Goal: Information Seeking & Learning: Learn about a topic

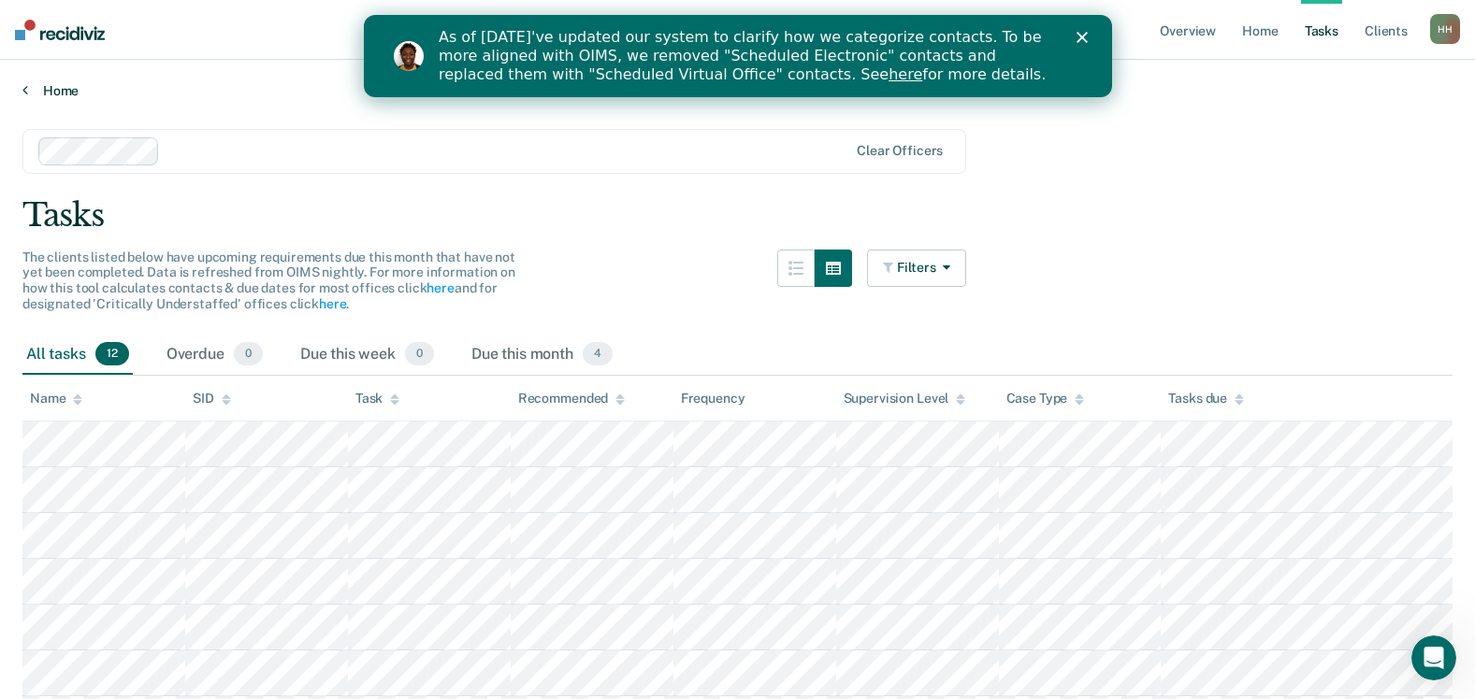
click at [26, 87] on icon at bounding box center [25, 89] width 6 height 15
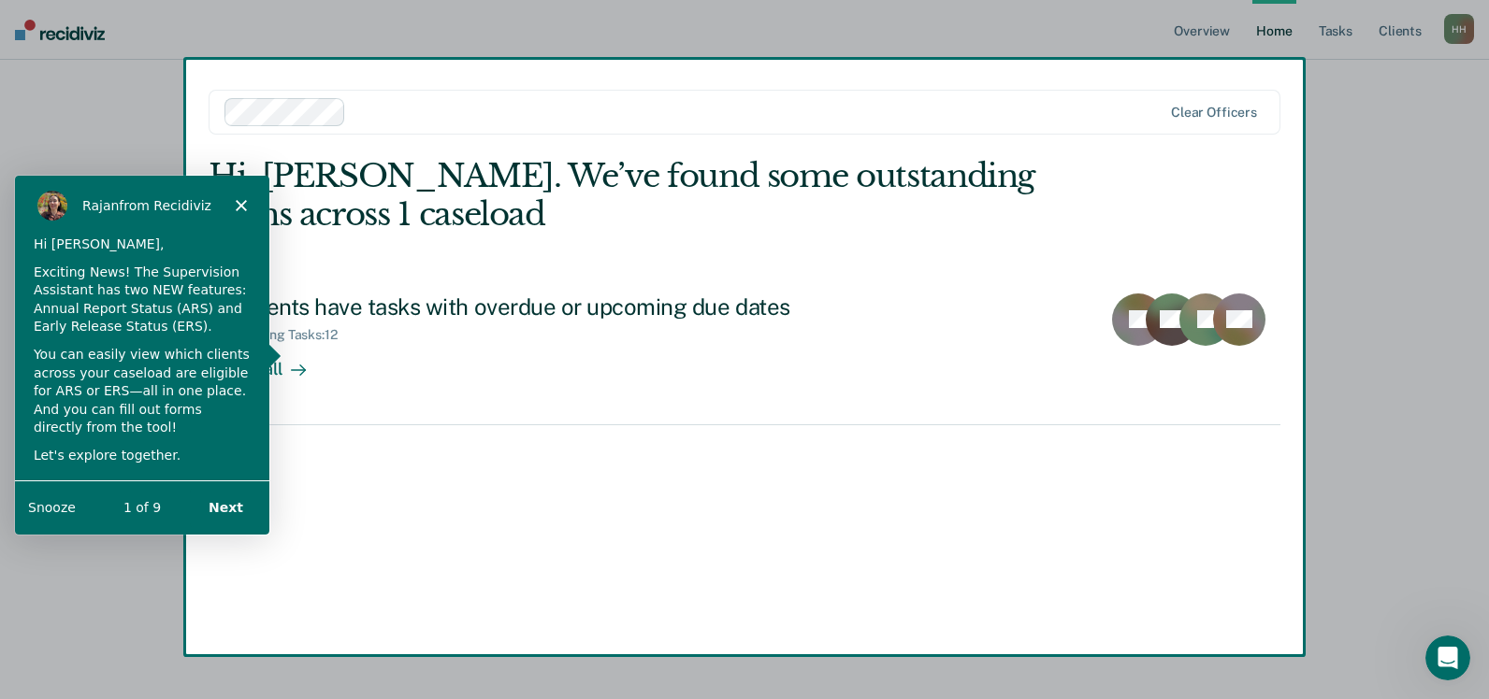
click at [52, 507] on button "Snooze" at bounding box center [51, 507] width 48 height 20
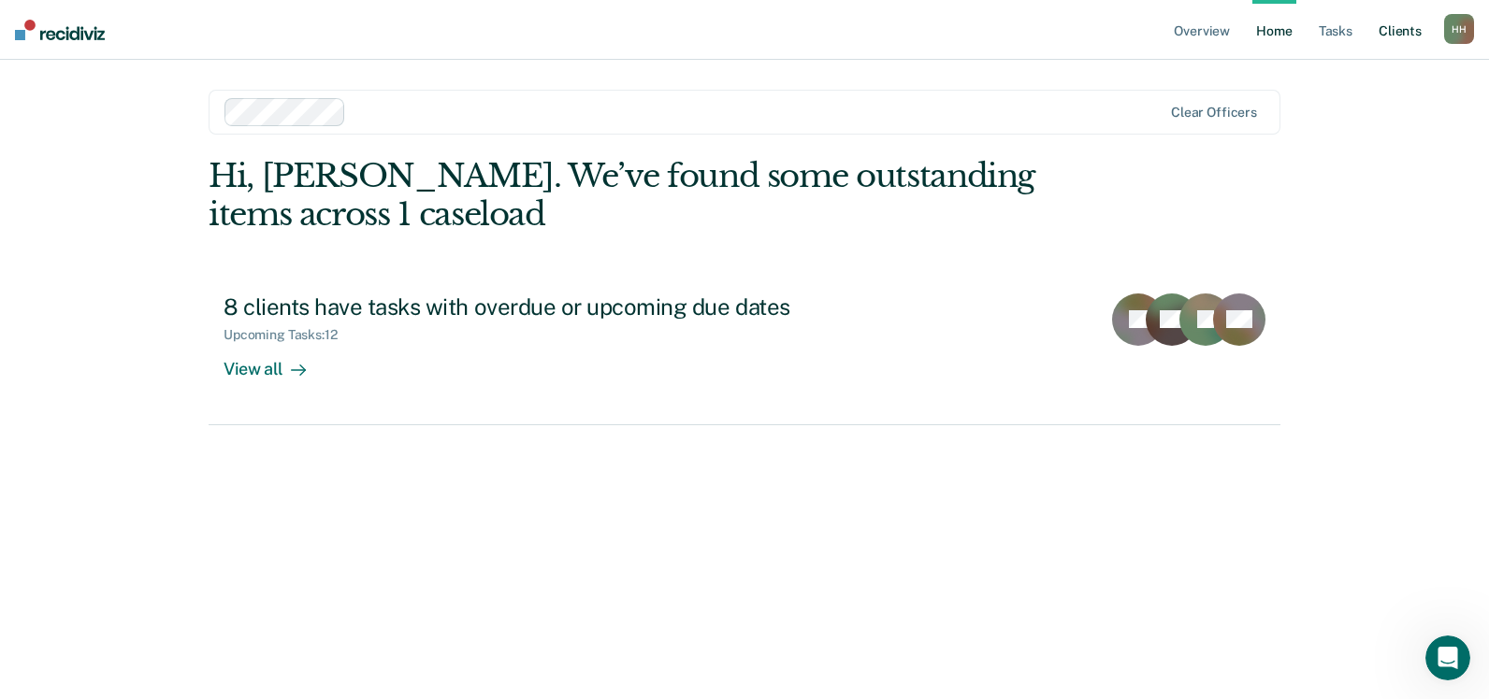
click at [1406, 29] on link "Client s" at bounding box center [1400, 30] width 50 height 60
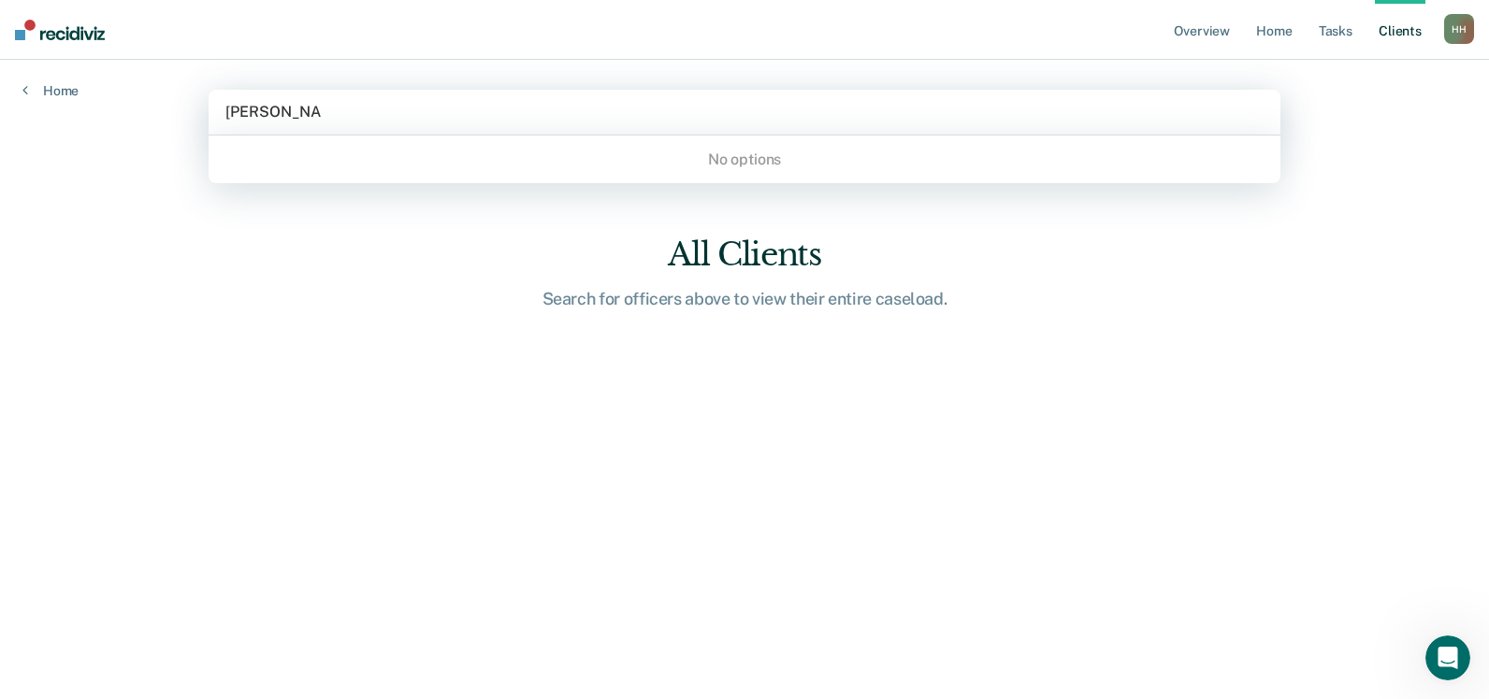
type input "[PERSON_NAME]"
click at [1278, 28] on link "Home" at bounding box center [1273, 30] width 43 height 60
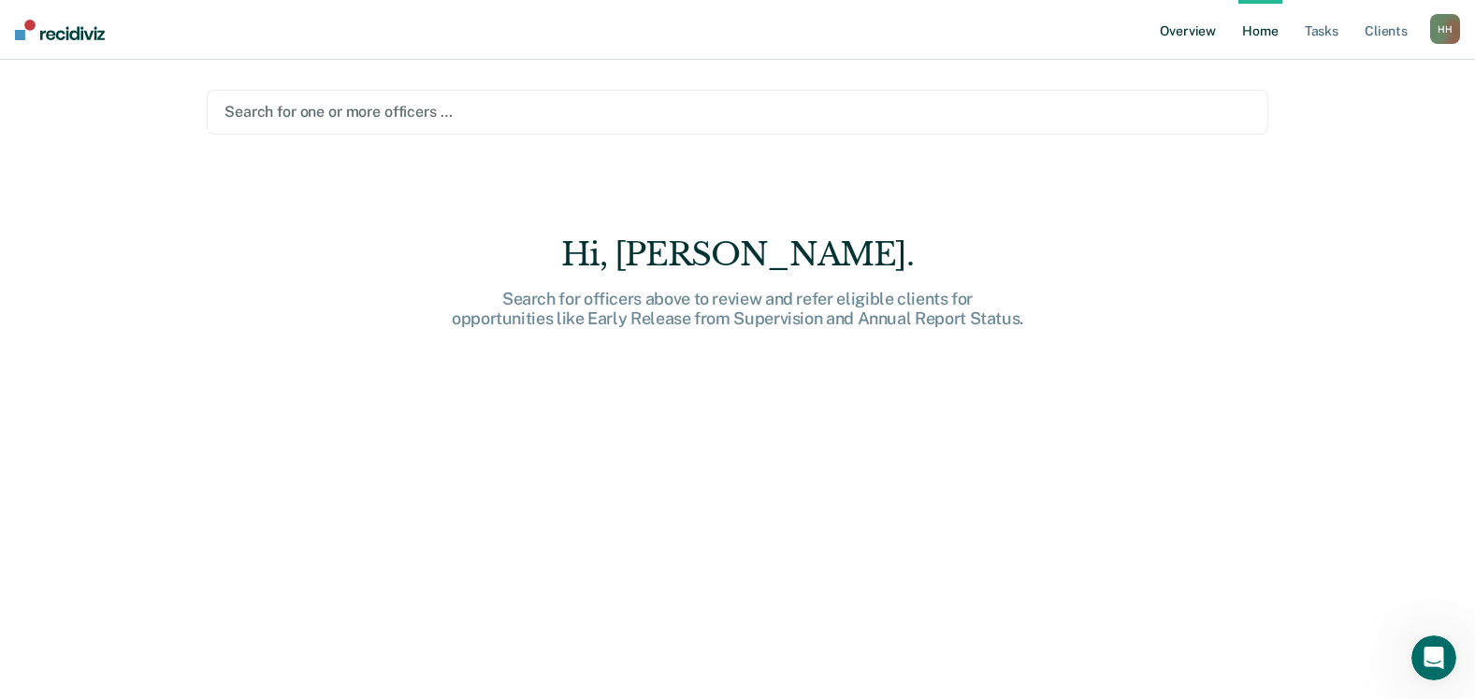
click at [1184, 36] on link "Overview" at bounding box center [1188, 30] width 64 height 60
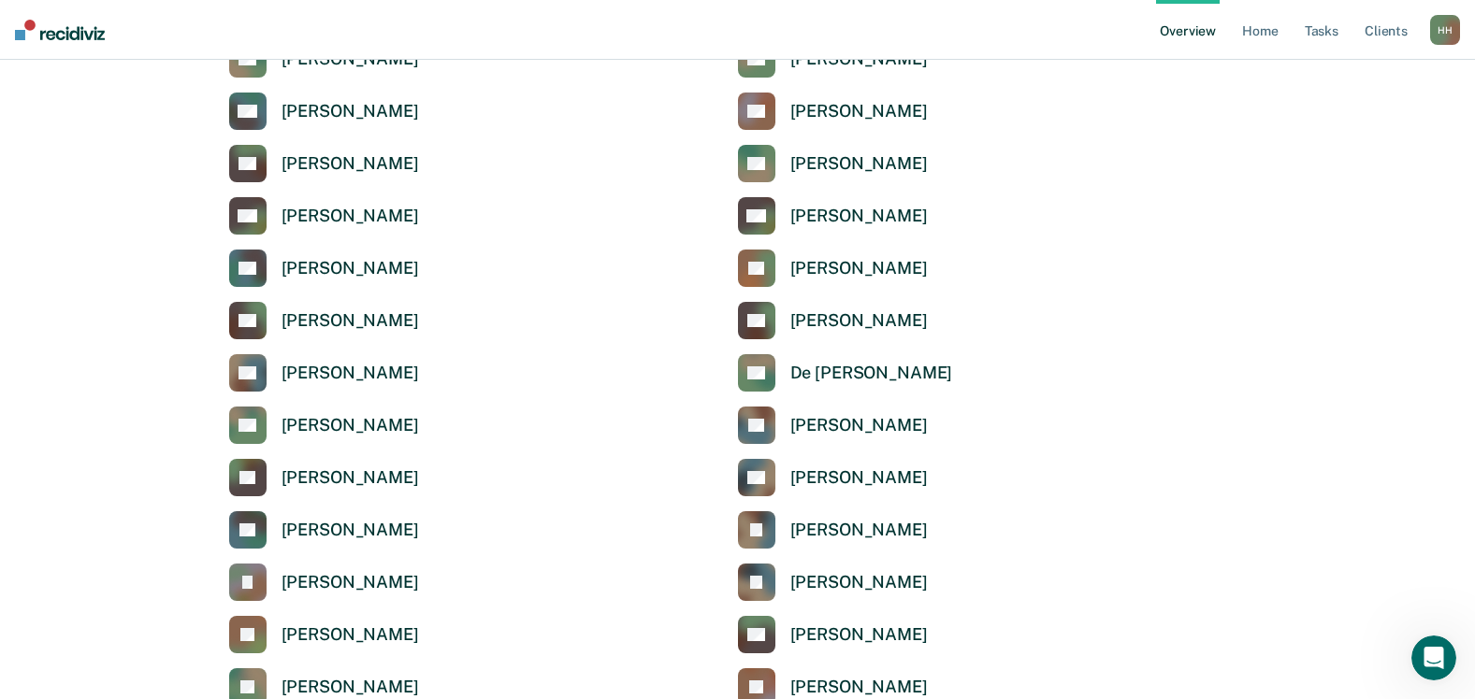
scroll to position [3554, 0]
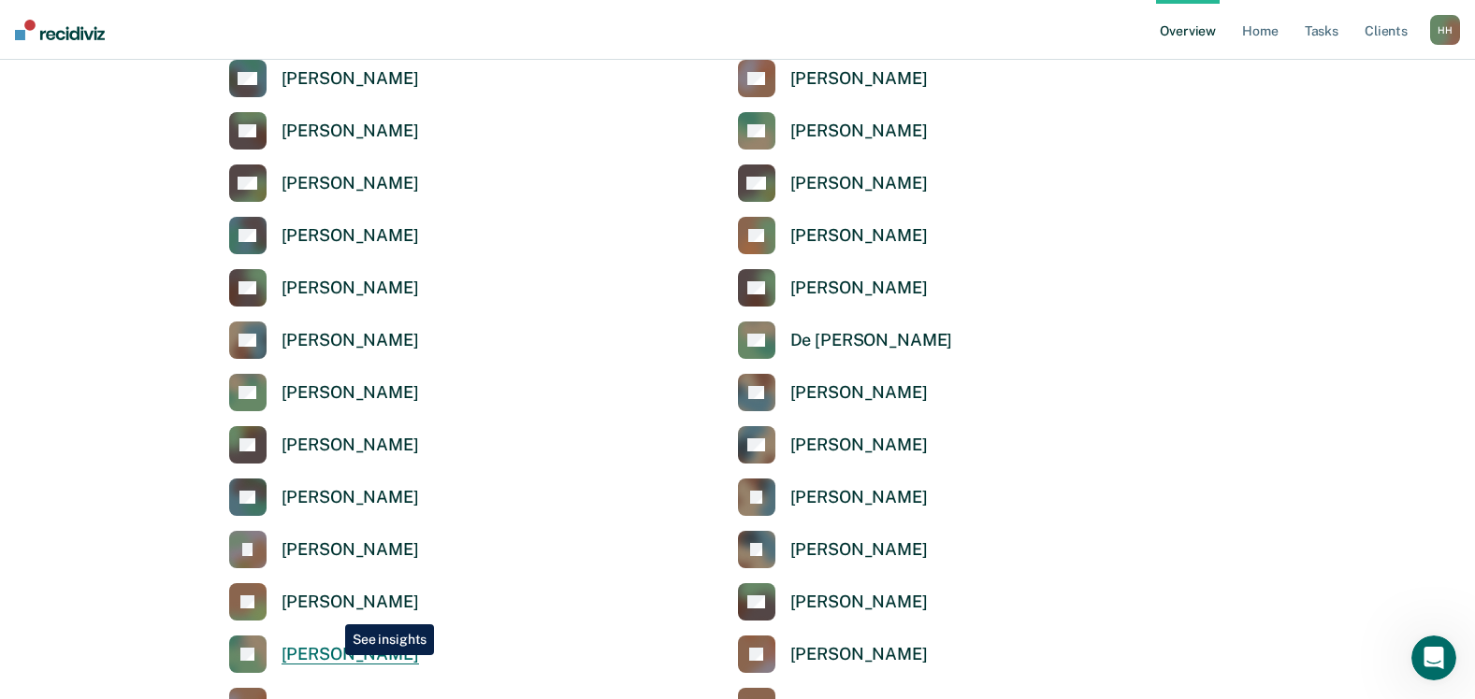
click at [330, 656] on div "[PERSON_NAME]" at bounding box center [349, 655] width 137 height 22
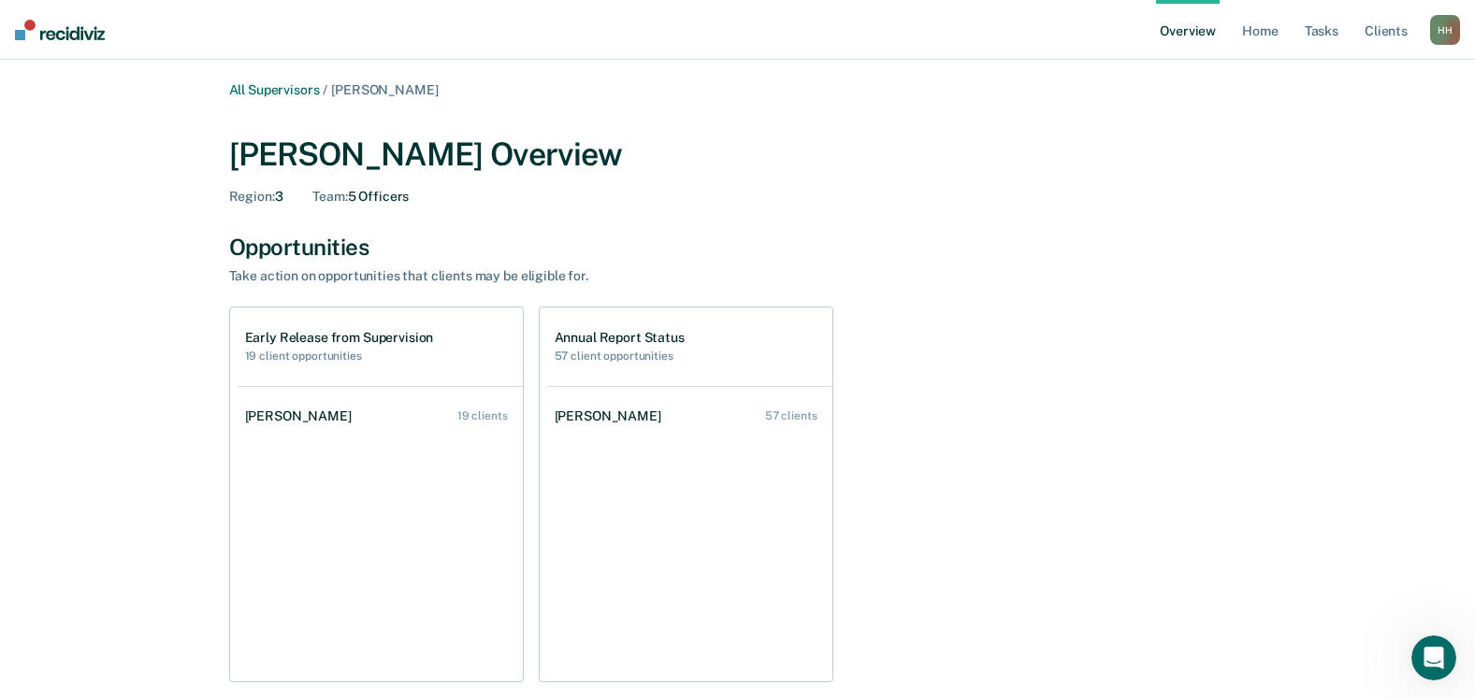
click at [1319, 469] on div "All Supervisors / [PERSON_NAME] [PERSON_NAME] Overview Region : 3 Team : 5 Offi…" at bounding box center [737, 651] width 1430 height 1139
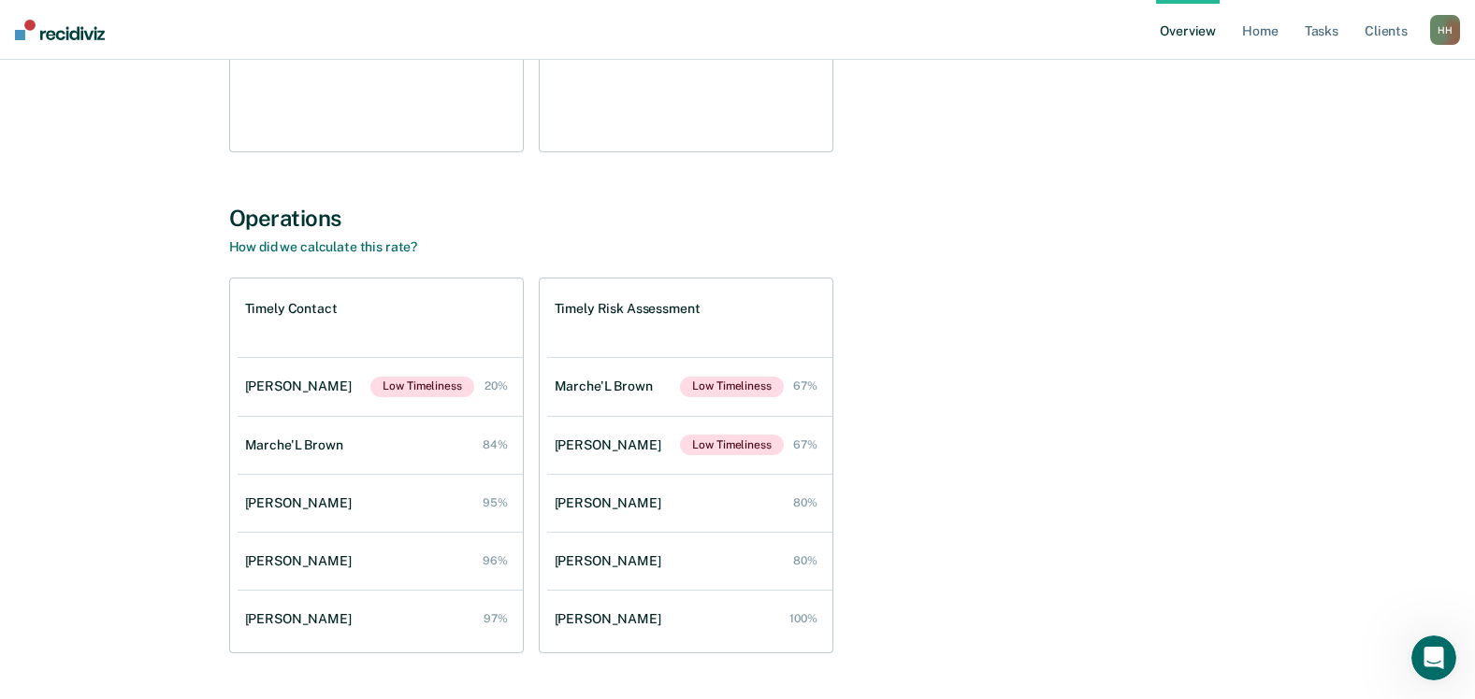
scroll to position [561, 0]
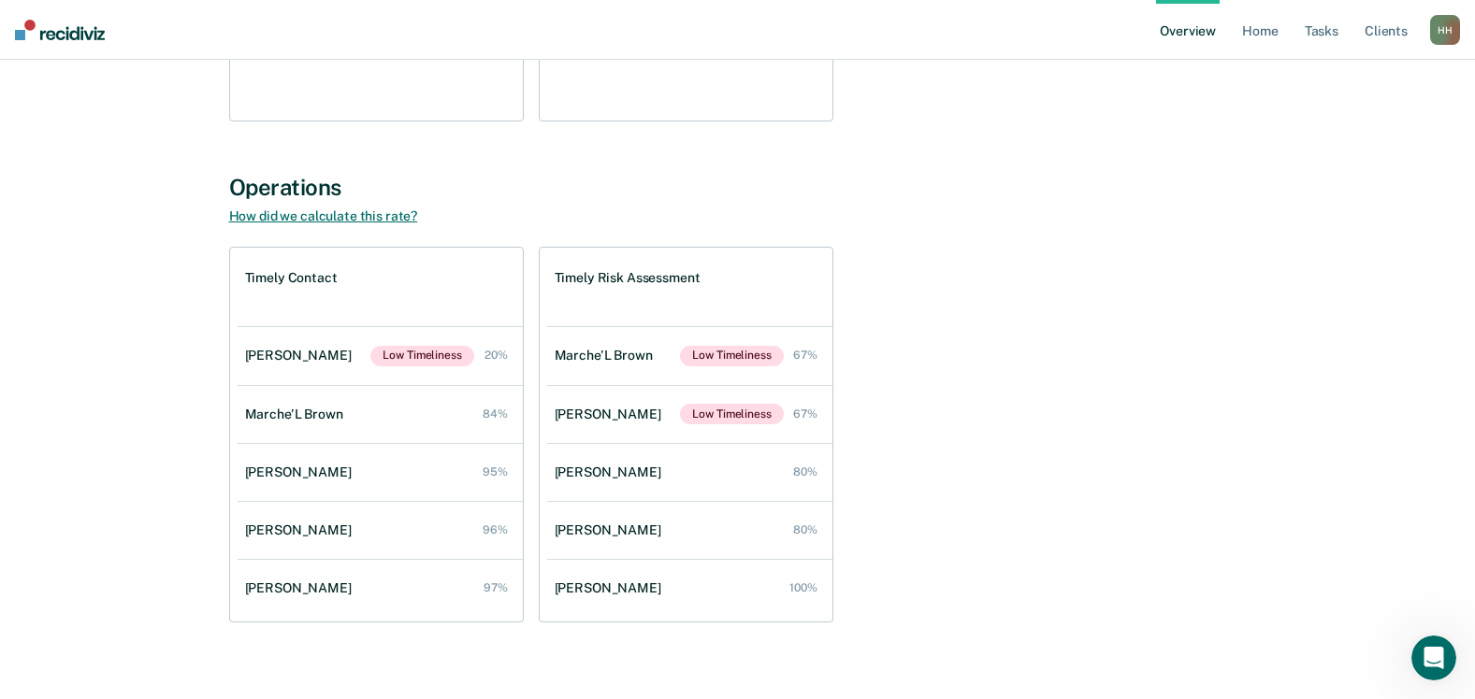
click at [343, 217] on link "How did we calculate this rate?" at bounding box center [323, 216] width 189 height 15
click at [1323, 34] on link "Tasks" at bounding box center [1321, 30] width 41 height 60
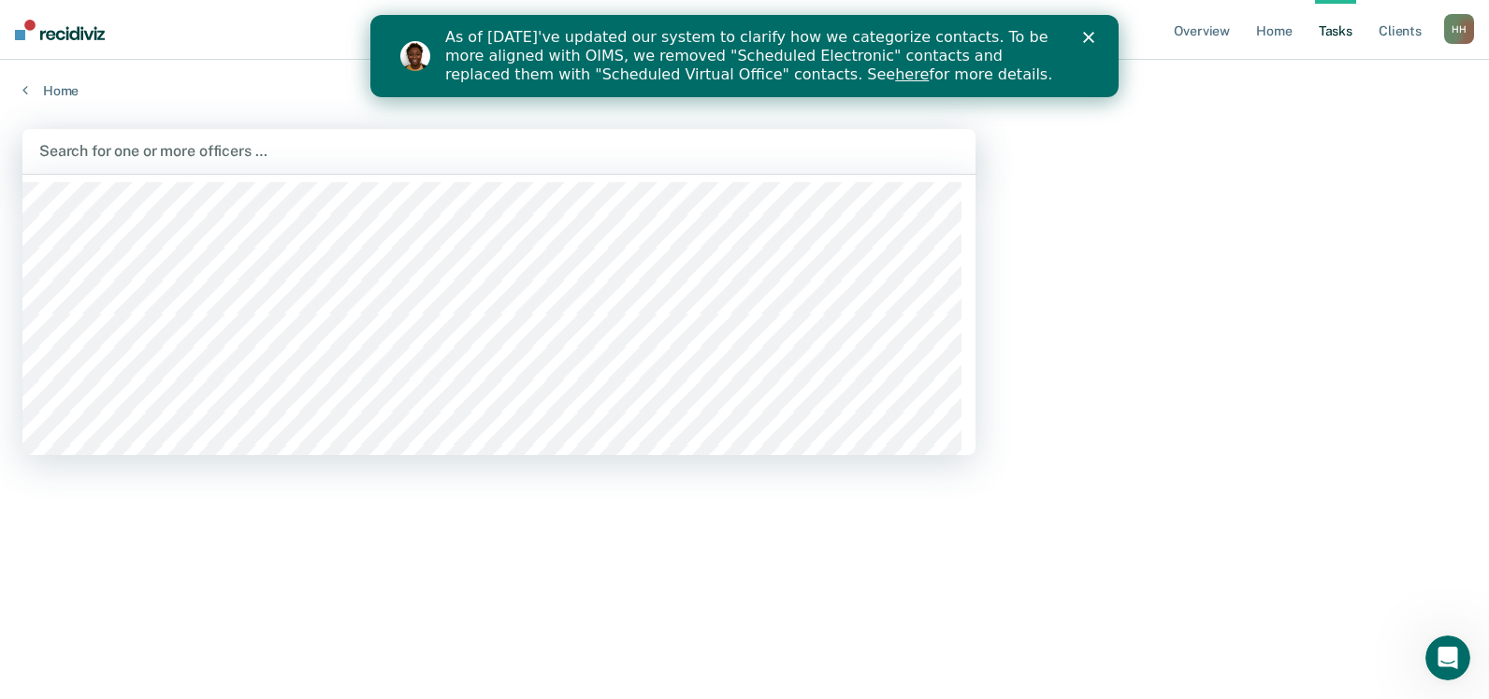
click at [143, 151] on div at bounding box center [498, 151] width 919 height 22
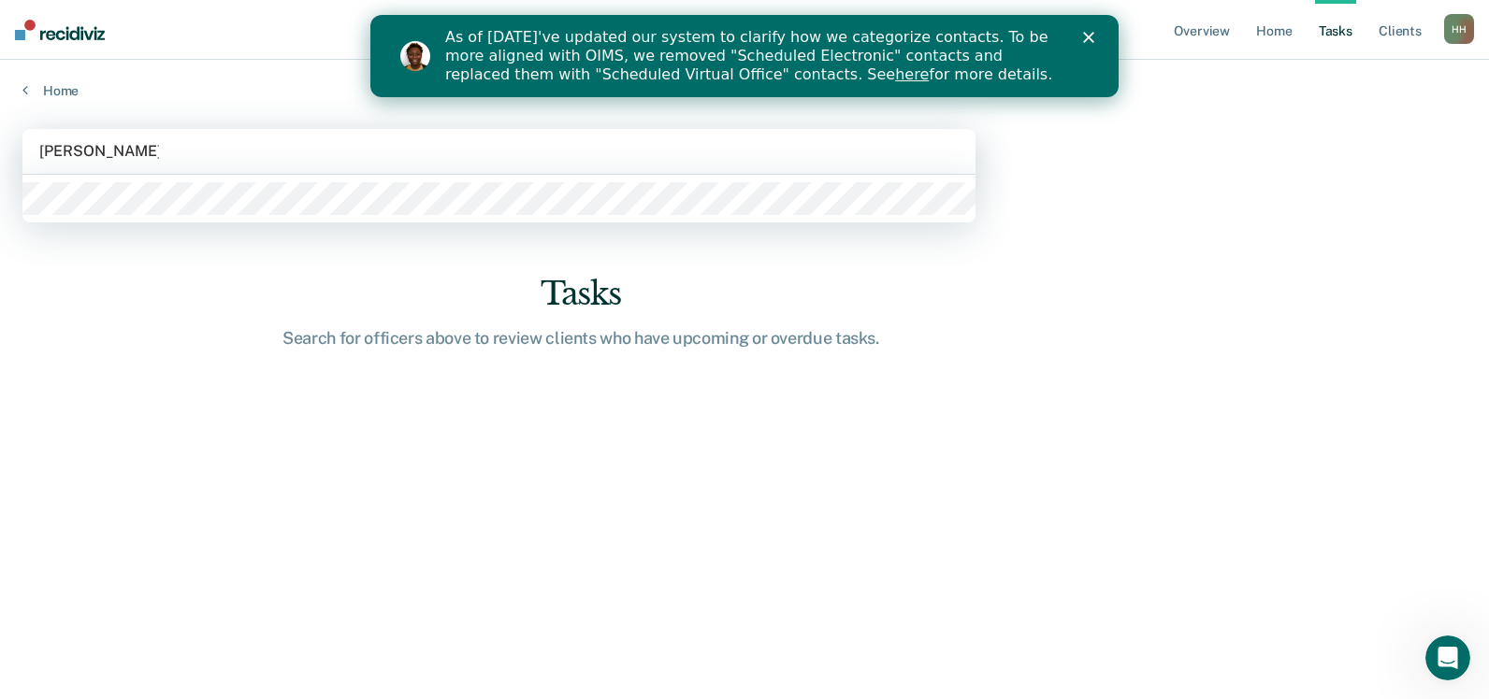
type input "[PERSON_NAME]"
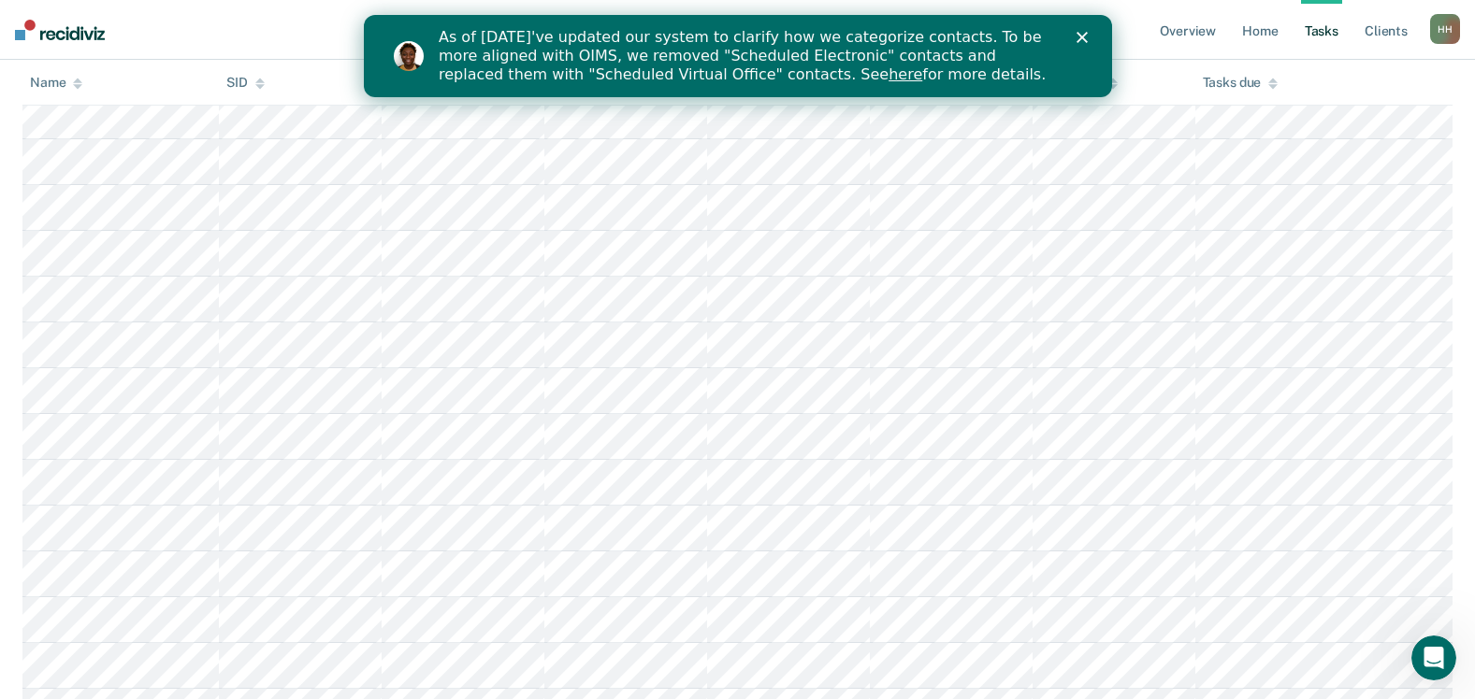
scroll to position [1029, 0]
click at [1079, 31] on div "As of [DATE]'ve updated our system to clarify how we categorize contacts. To be…" at bounding box center [759, 55] width 643 height 67
click at [1079, 36] on icon "Close" at bounding box center [1080, 37] width 11 height 11
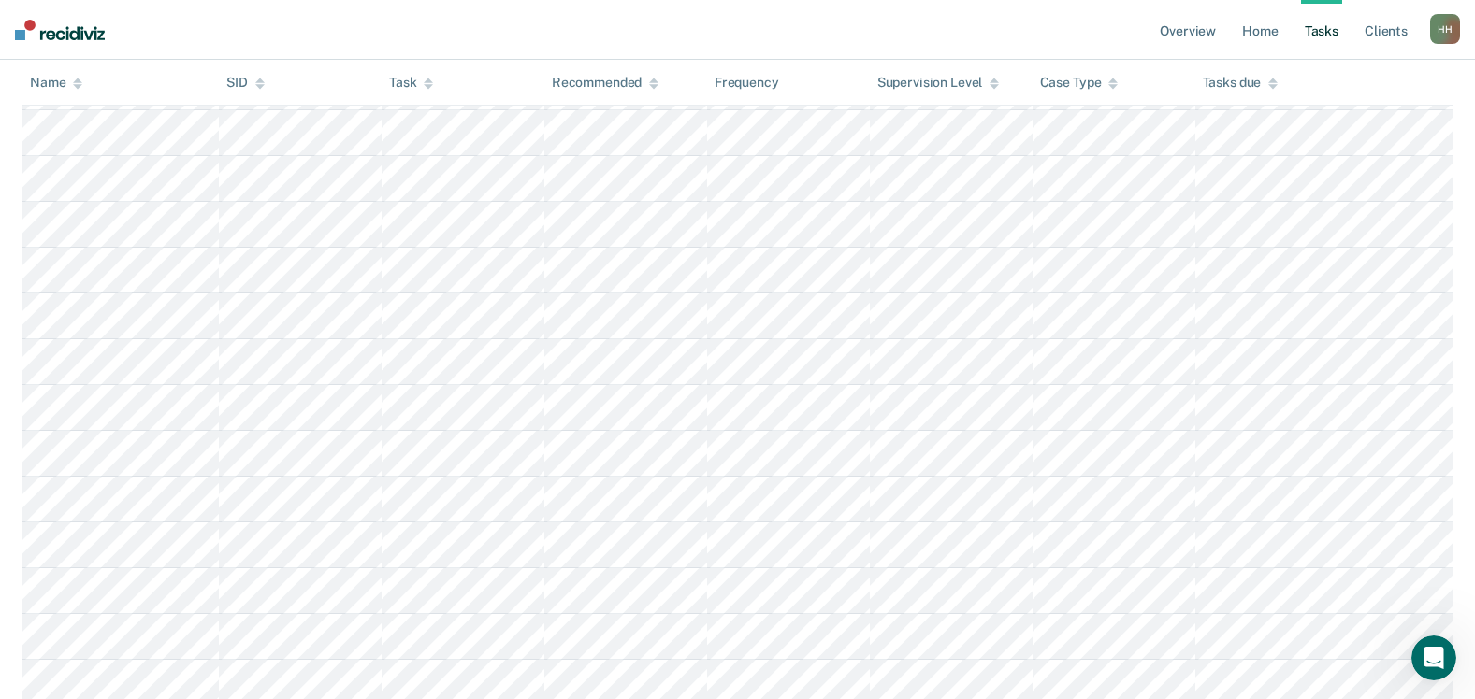
scroll to position [1590, 0]
